Goal: Transaction & Acquisition: Purchase product/service

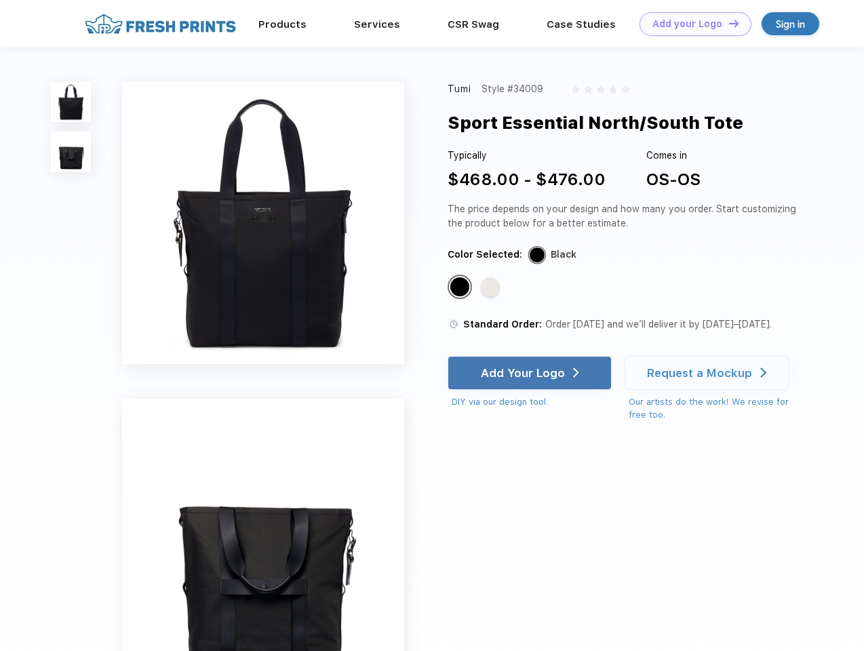
click at [690, 24] on link "Add your Logo Design Tool" at bounding box center [696, 24] width 112 height 24
click at [0, 0] on div "Design Tool" at bounding box center [0, 0] width 0 height 0
click at [728, 23] on link "Add your Logo Design Tool" at bounding box center [696, 24] width 112 height 24
click at [71, 102] on img at bounding box center [71, 102] width 40 height 40
click at [71, 152] on img at bounding box center [71, 152] width 40 height 40
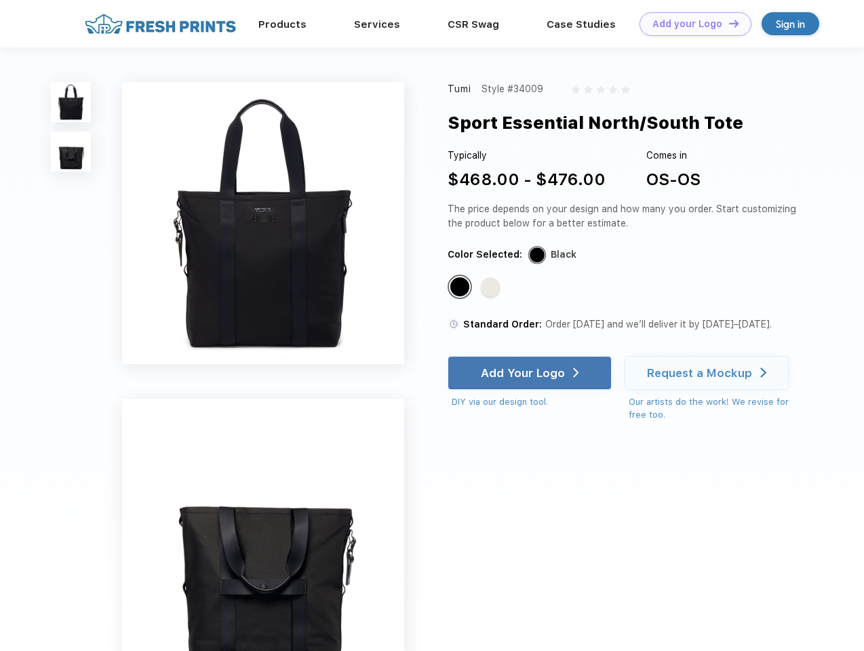
click at [461, 288] on div "Standard Color" at bounding box center [459, 286] width 19 height 19
click at [492, 288] on div "Standard Color" at bounding box center [490, 286] width 19 height 19
click at [531, 373] on div "Add Your Logo" at bounding box center [523, 373] width 84 height 14
click at [709, 373] on div "Request a Mockup" at bounding box center [699, 373] width 105 height 14
